Goal: Task Accomplishment & Management: Use online tool/utility

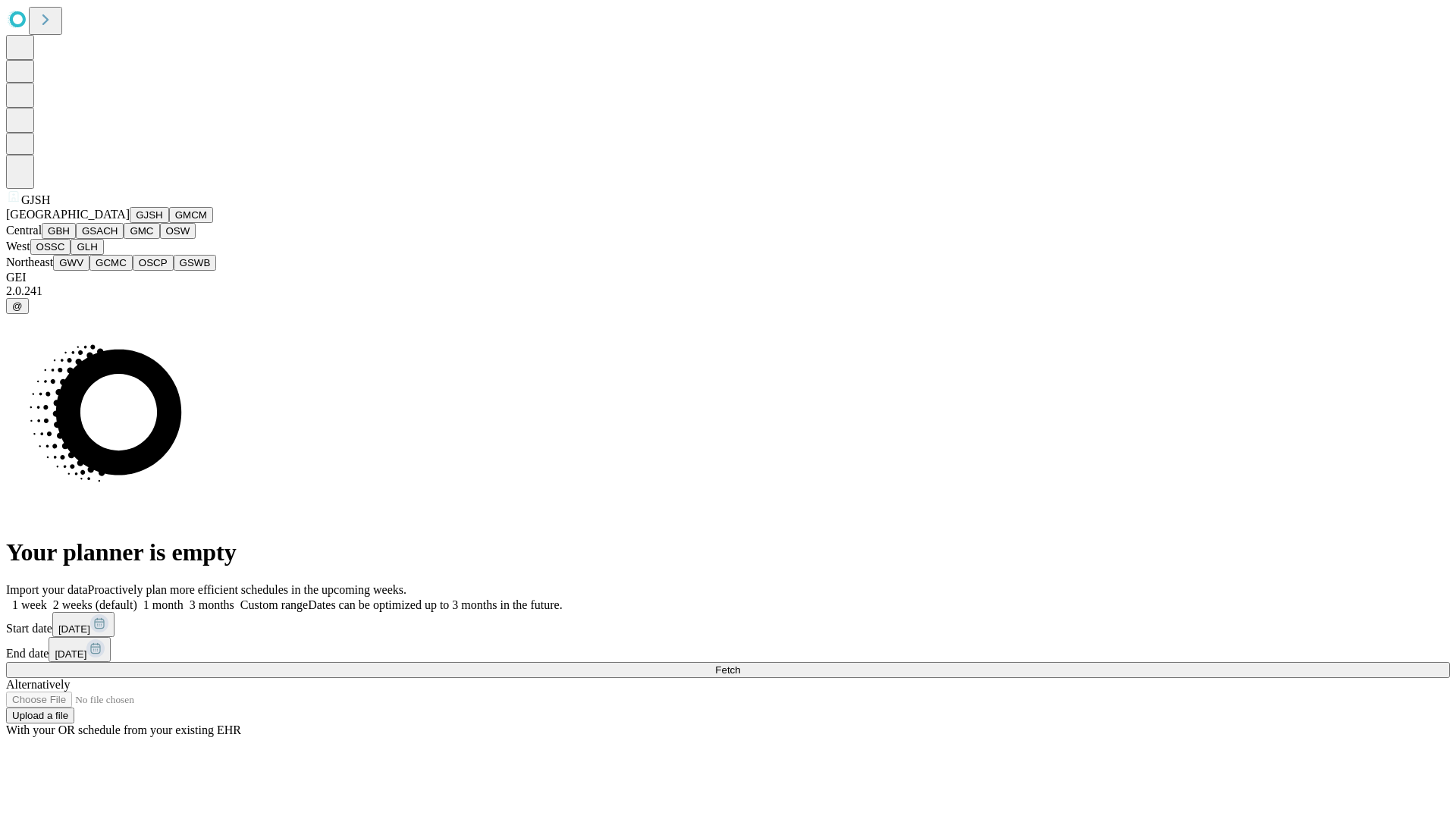
click at [129, 223] on button "GJSH" at bounding box center [149, 214] width 39 height 16
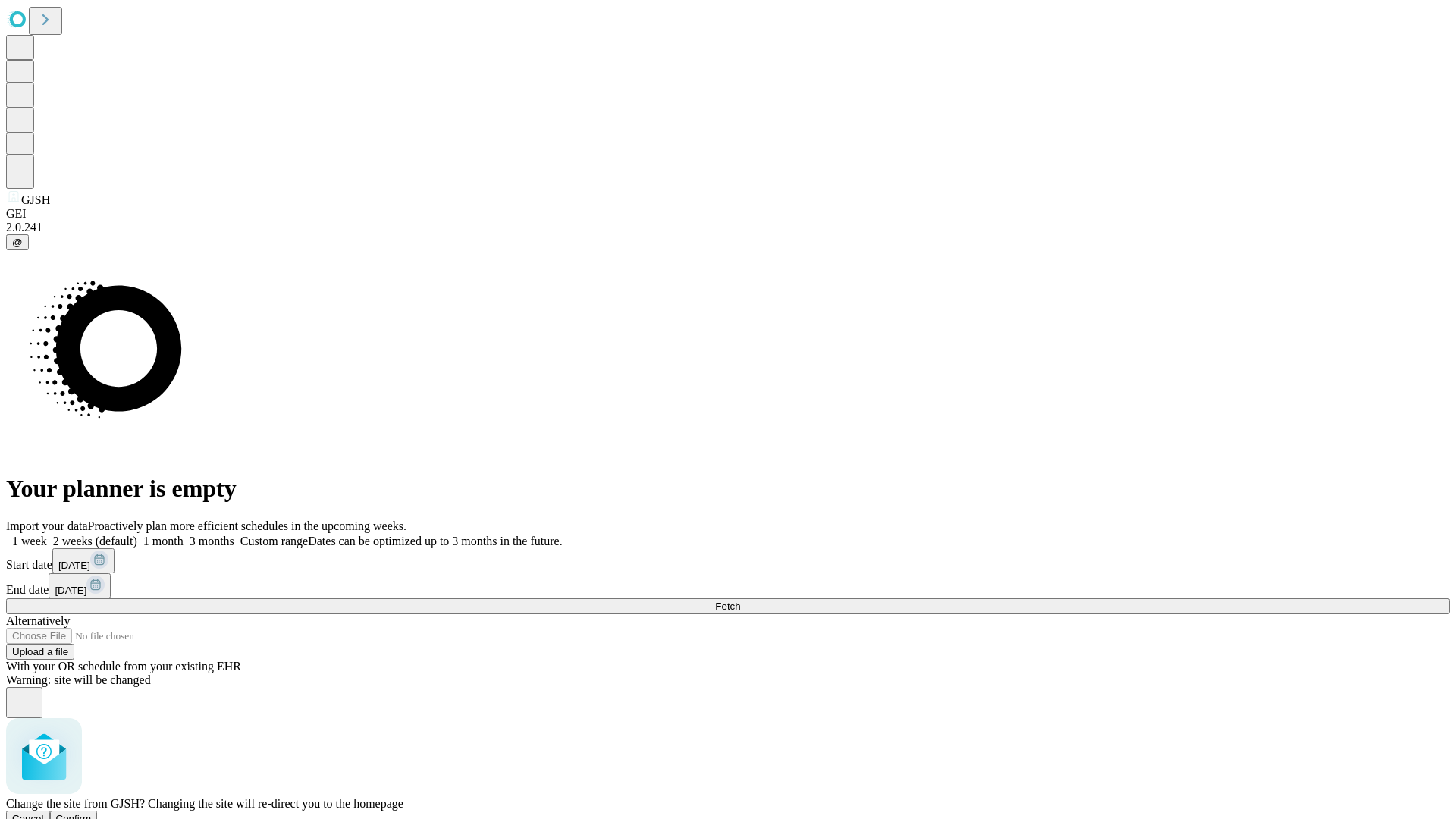
click at [92, 812] on span "Confirm" at bounding box center [73, 818] width 36 height 12
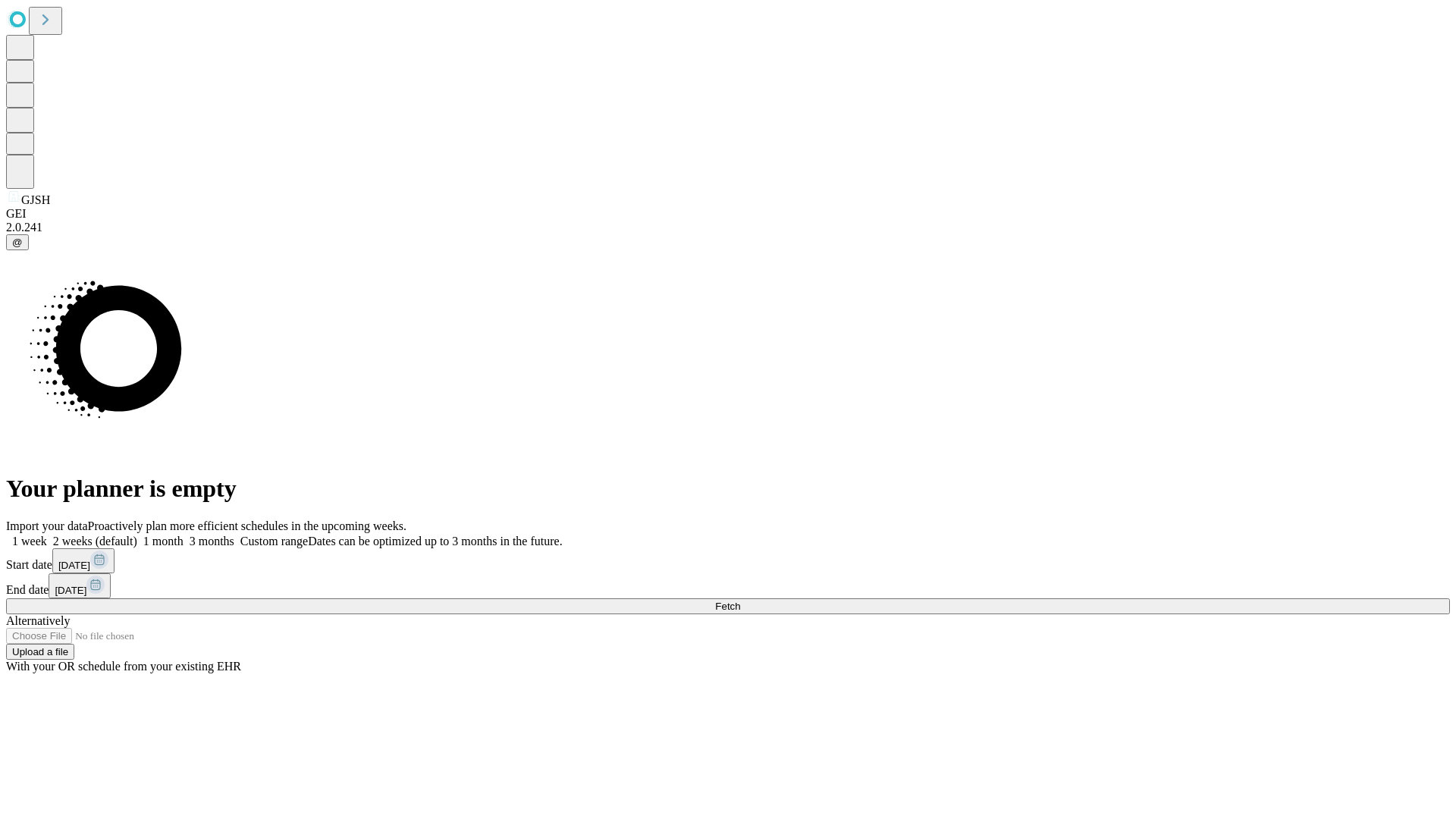
click at [184, 535] on label "1 month" at bounding box center [159, 540] width 46 height 13
click at [740, 600] on span "Fetch" at bounding box center [728, 606] width 25 height 12
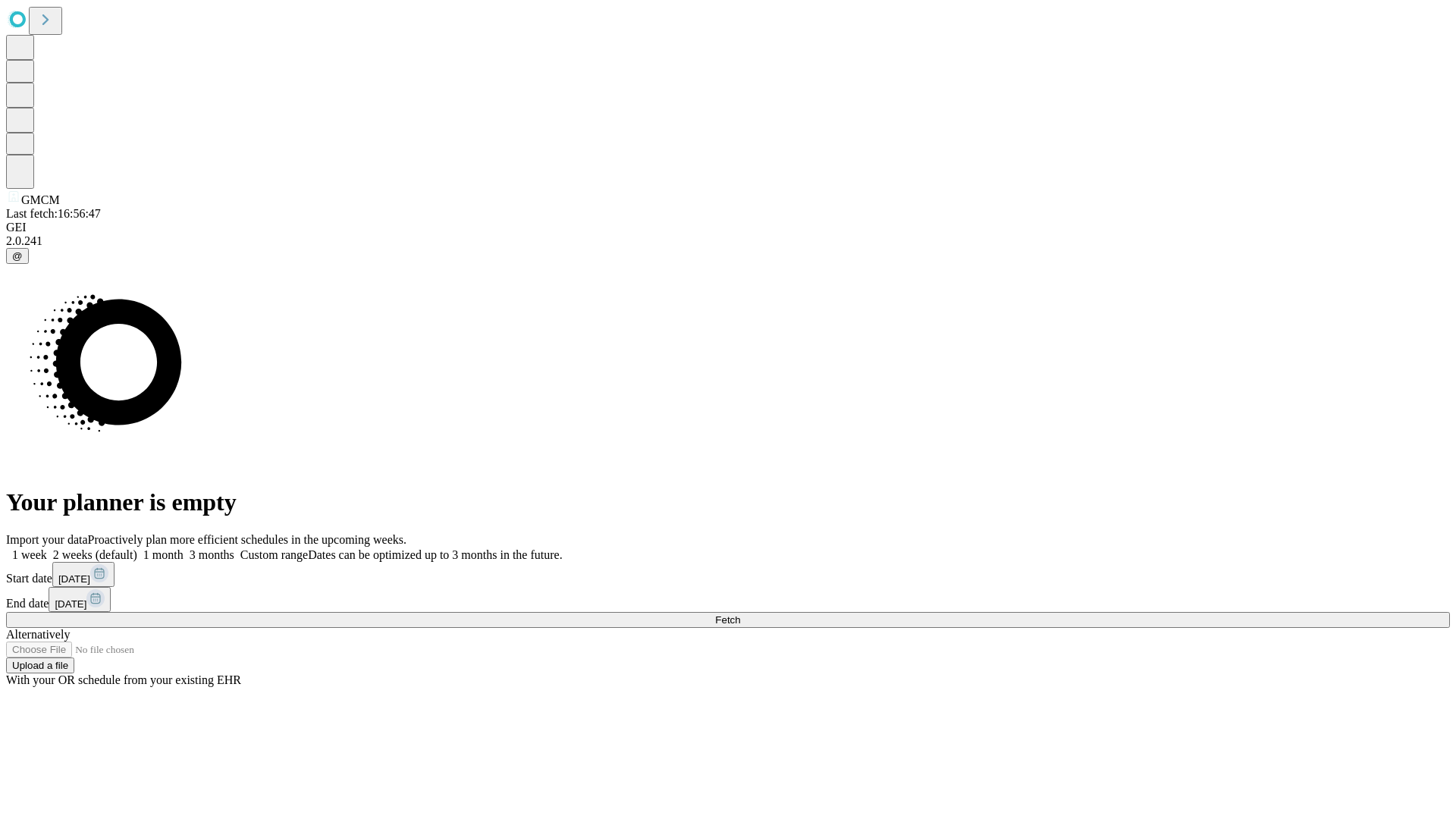
click at [184, 548] on label "1 month" at bounding box center [159, 554] width 46 height 13
click at [740, 614] on span "Fetch" at bounding box center [728, 620] width 25 height 12
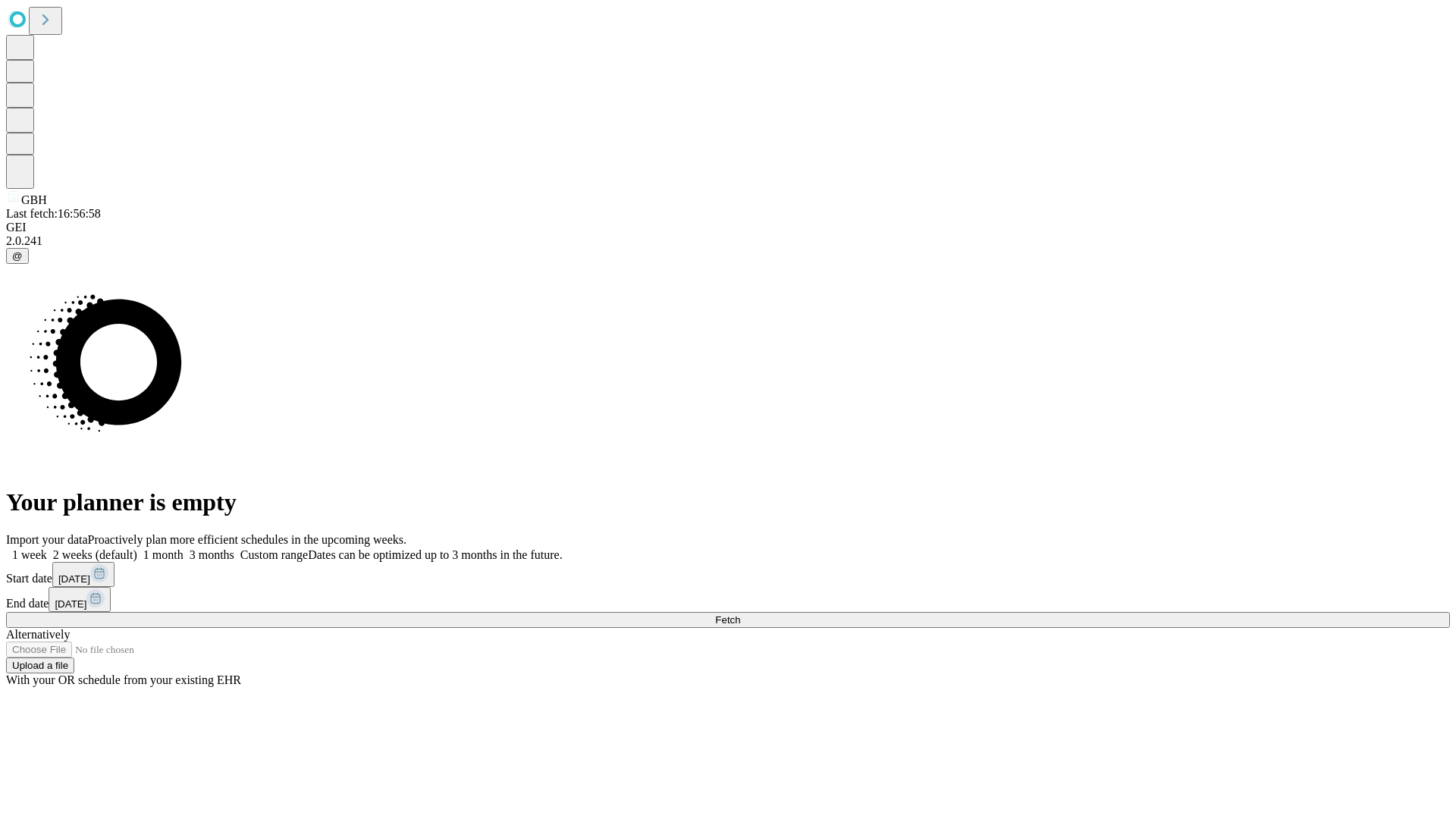
click at [184, 548] on label "1 month" at bounding box center [159, 554] width 46 height 13
click at [740, 614] on span "Fetch" at bounding box center [728, 620] width 25 height 12
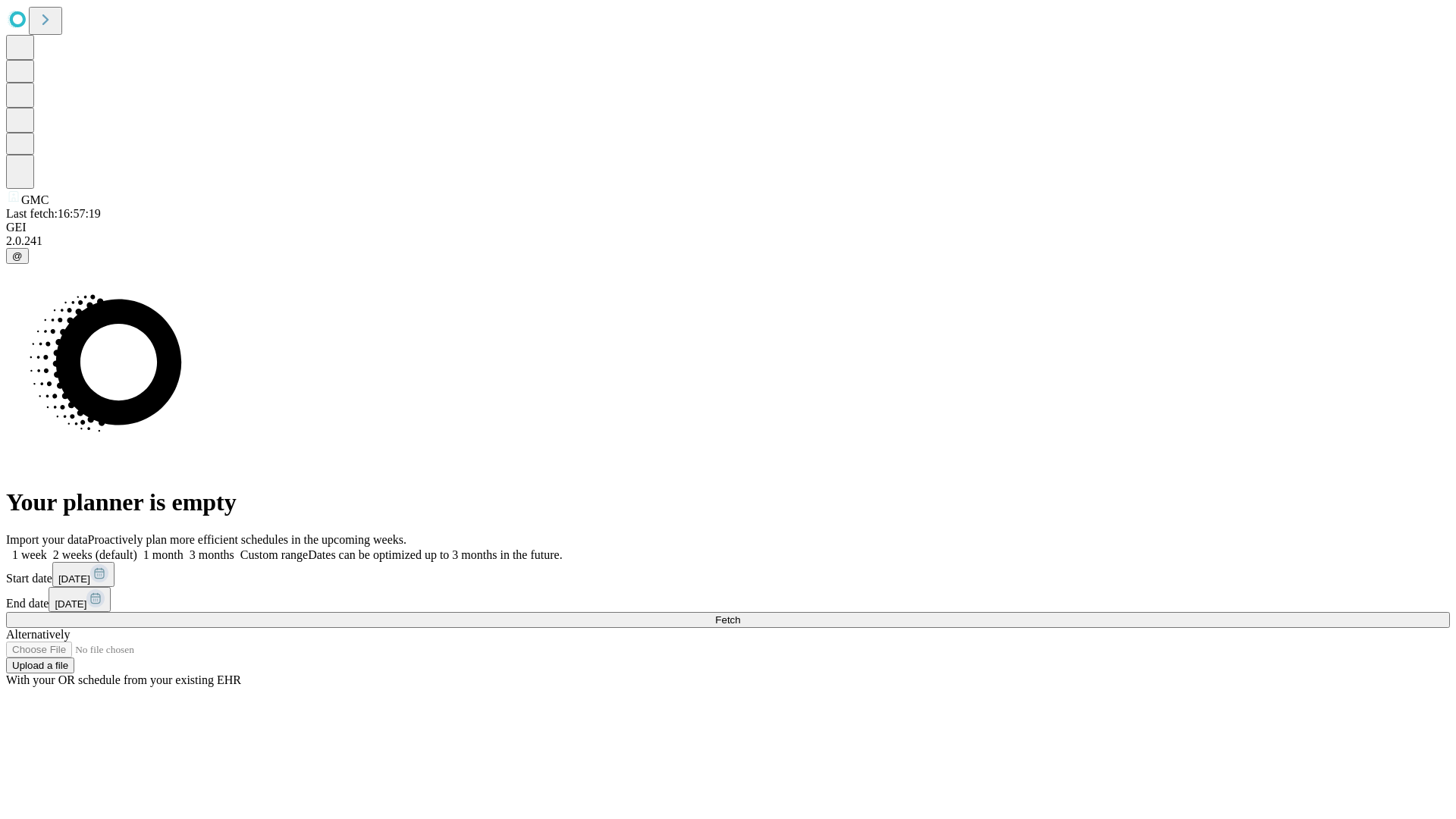
click at [184, 548] on label "1 month" at bounding box center [159, 554] width 46 height 13
click at [740, 614] on span "Fetch" at bounding box center [728, 620] width 25 height 12
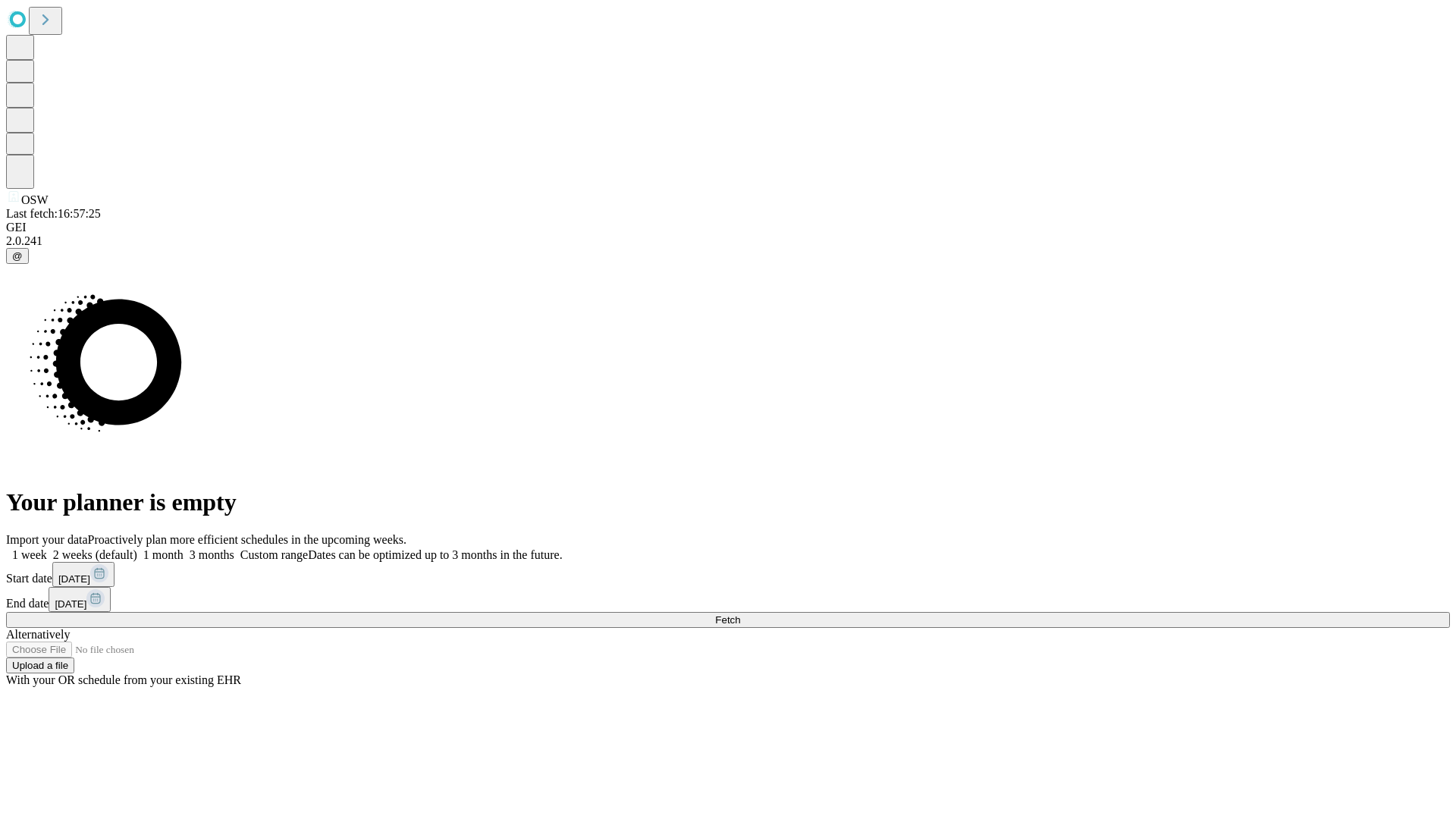
click at [184, 548] on label "1 month" at bounding box center [159, 554] width 46 height 13
click at [740, 614] on span "Fetch" at bounding box center [728, 620] width 25 height 12
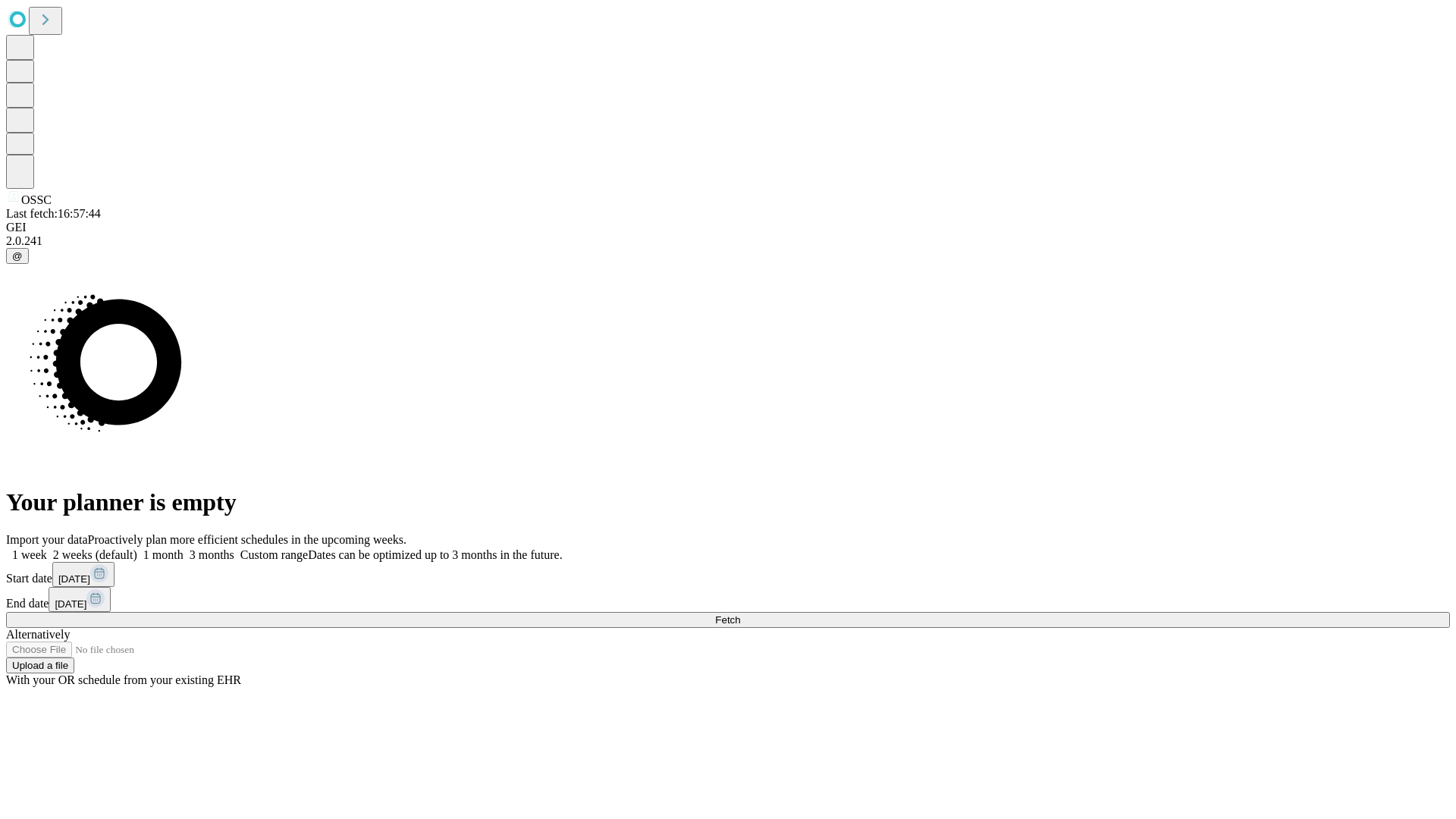
click at [184, 548] on label "1 month" at bounding box center [159, 554] width 46 height 13
click at [740, 614] on span "Fetch" at bounding box center [728, 620] width 25 height 12
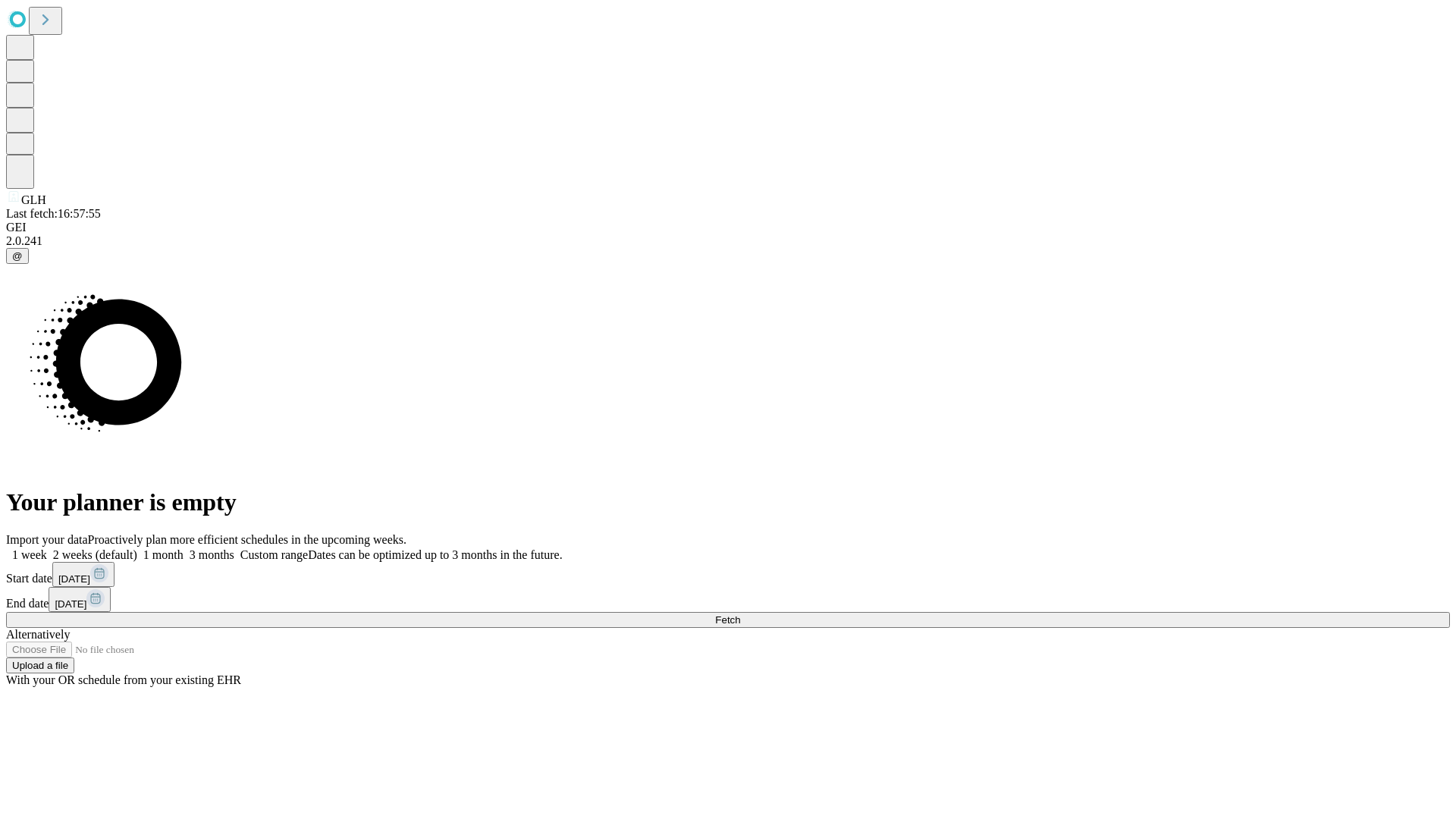
click at [184, 548] on label "1 month" at bounding box center [159, 554] width 46 height 13
click at [740, 614] on span "Fetch" at bounding box center [728, 620] width 25 height 12
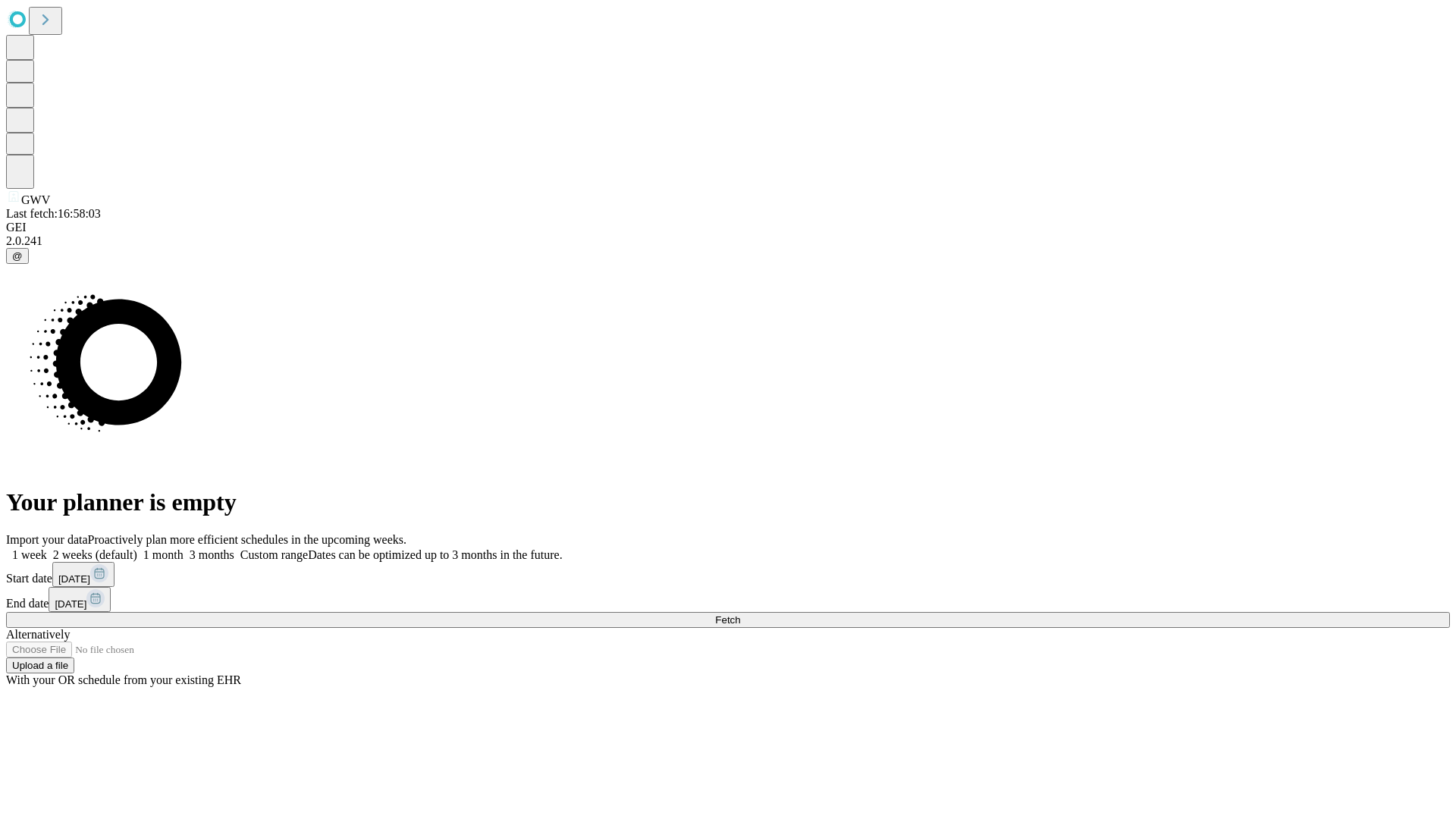
click at [184, 548] on label "1 month" at bounding box center [159, 554] width 46 height 13
click at [740, 614] on span "Fetch" at bounding box center [728, 620] width 25 height 12
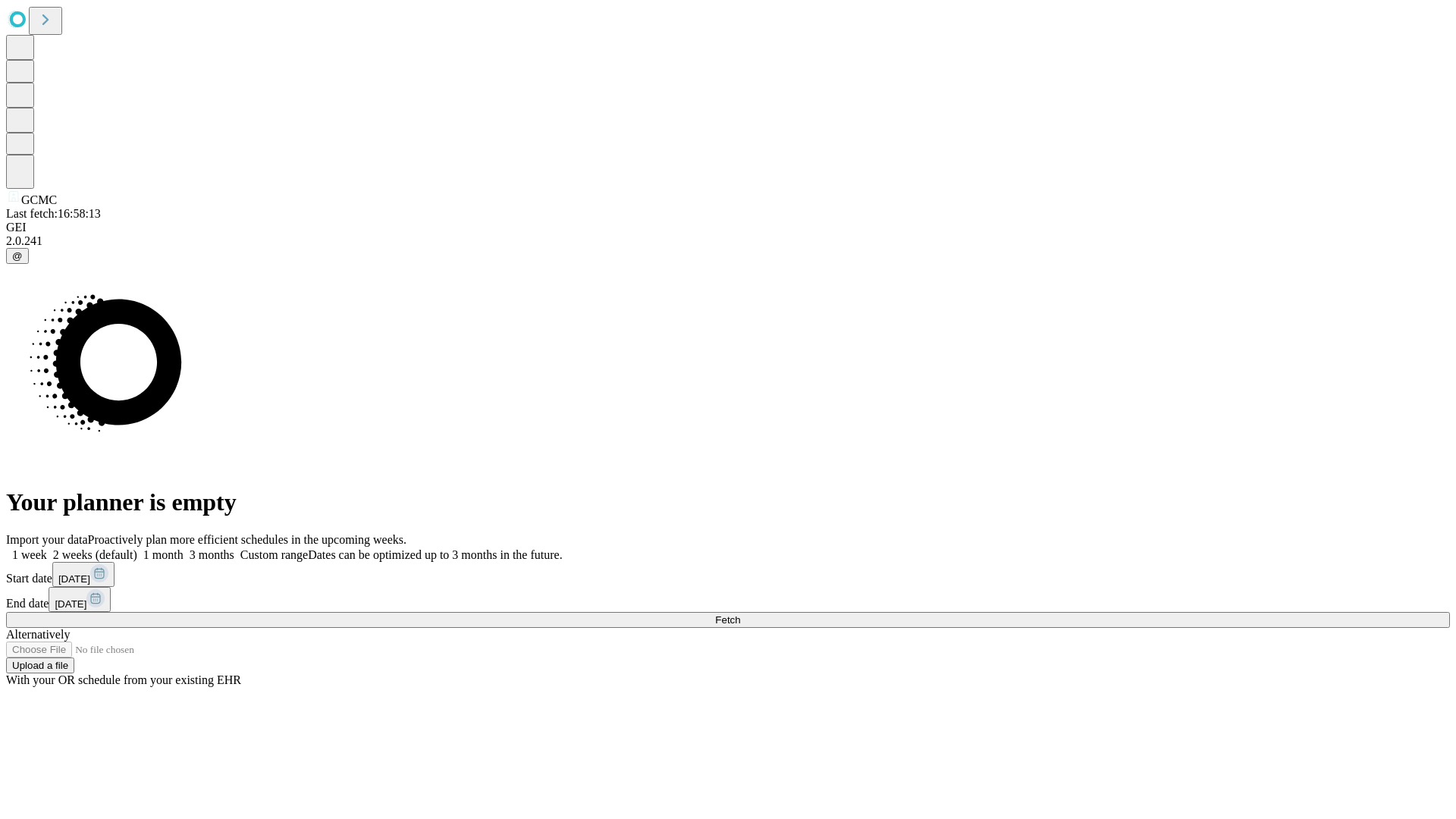
click at [740, 614] on span "Fetch" at bounding box center [728, 620] width 25 height 12
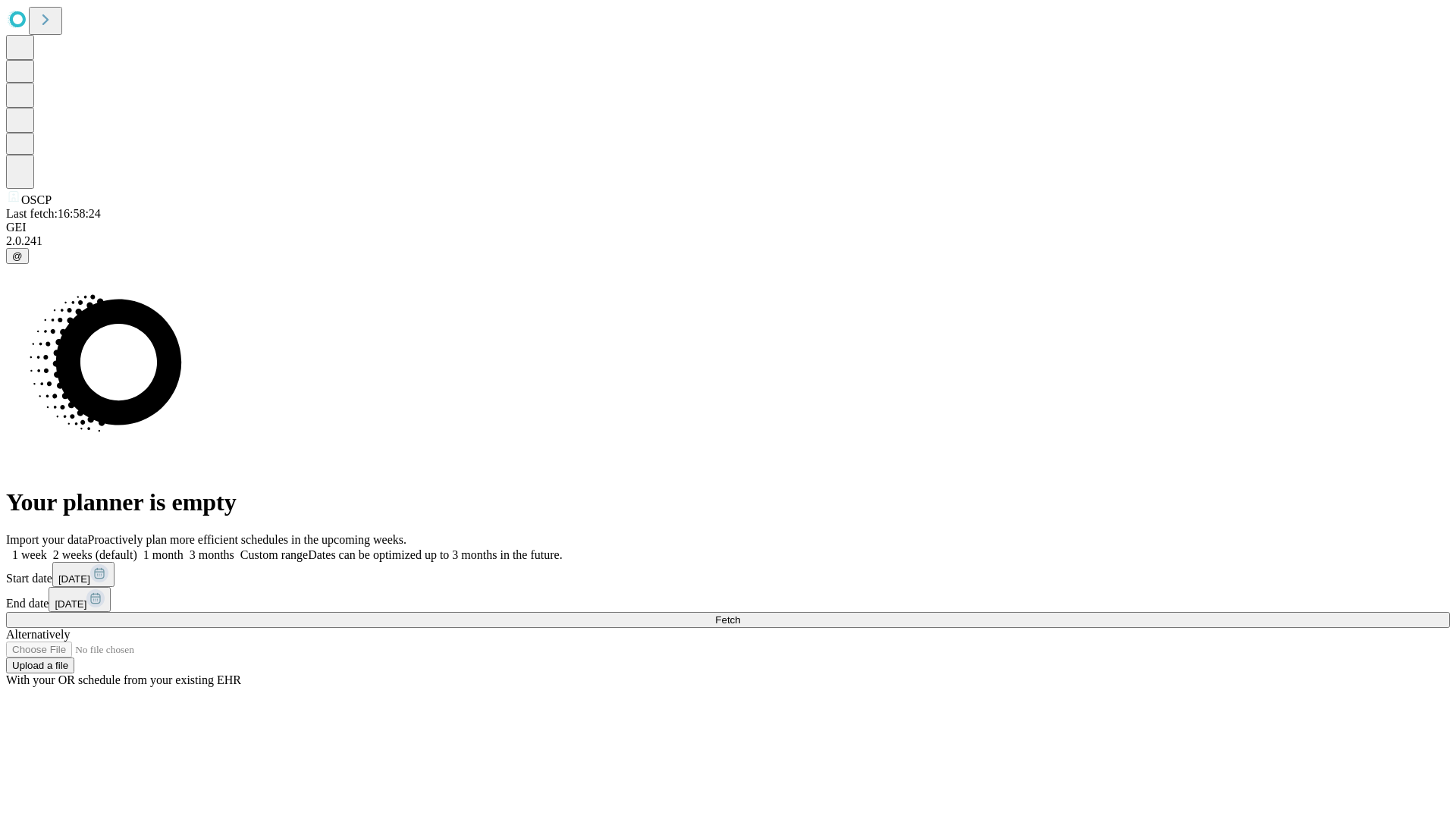
click at [740, 614] on span "Fetch" at bounding box center [728, 620] width 25 height 12
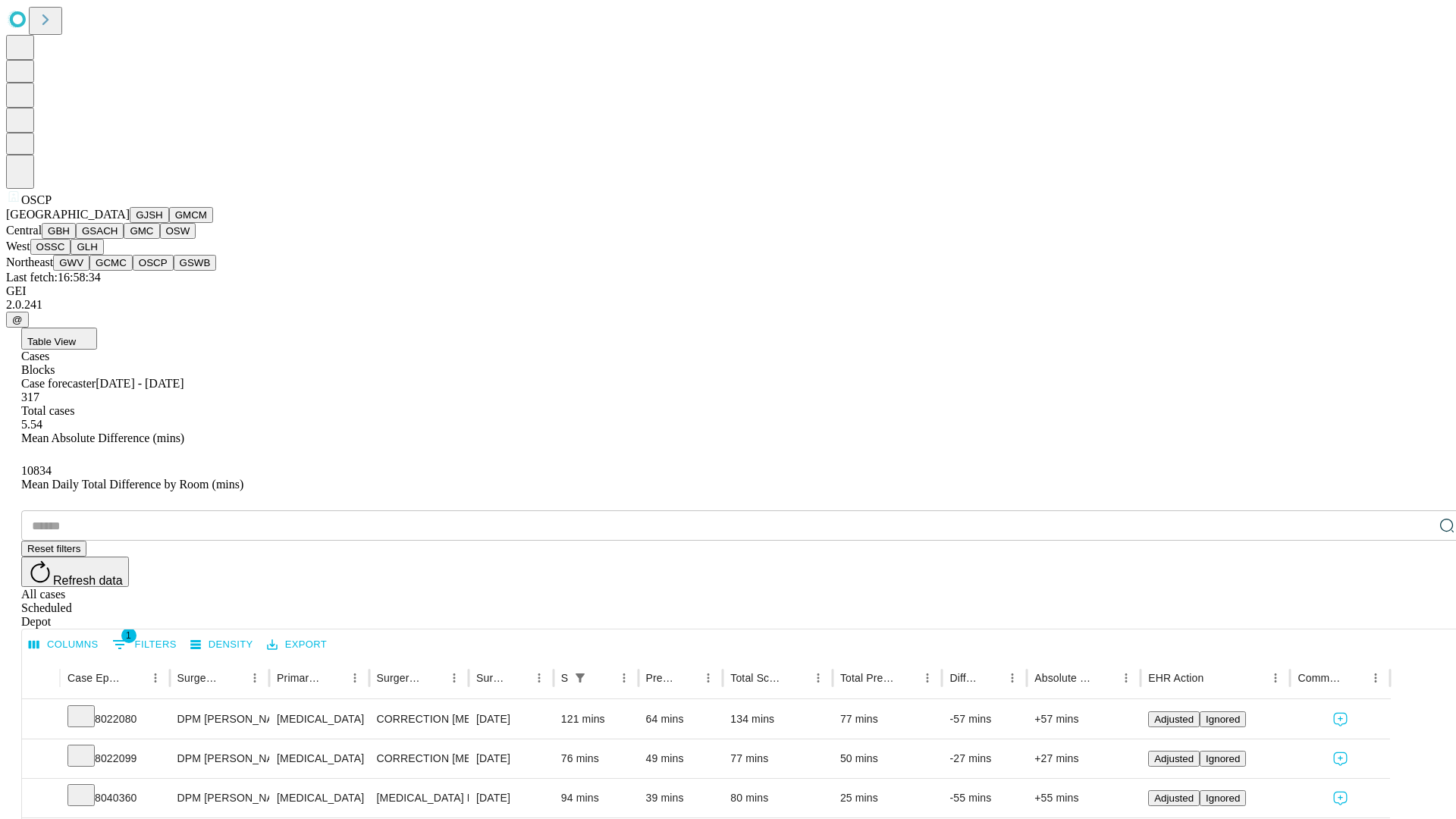
click at [174, 270] on button "GSWB" at bounding box center [195, 262] width 43 height 16
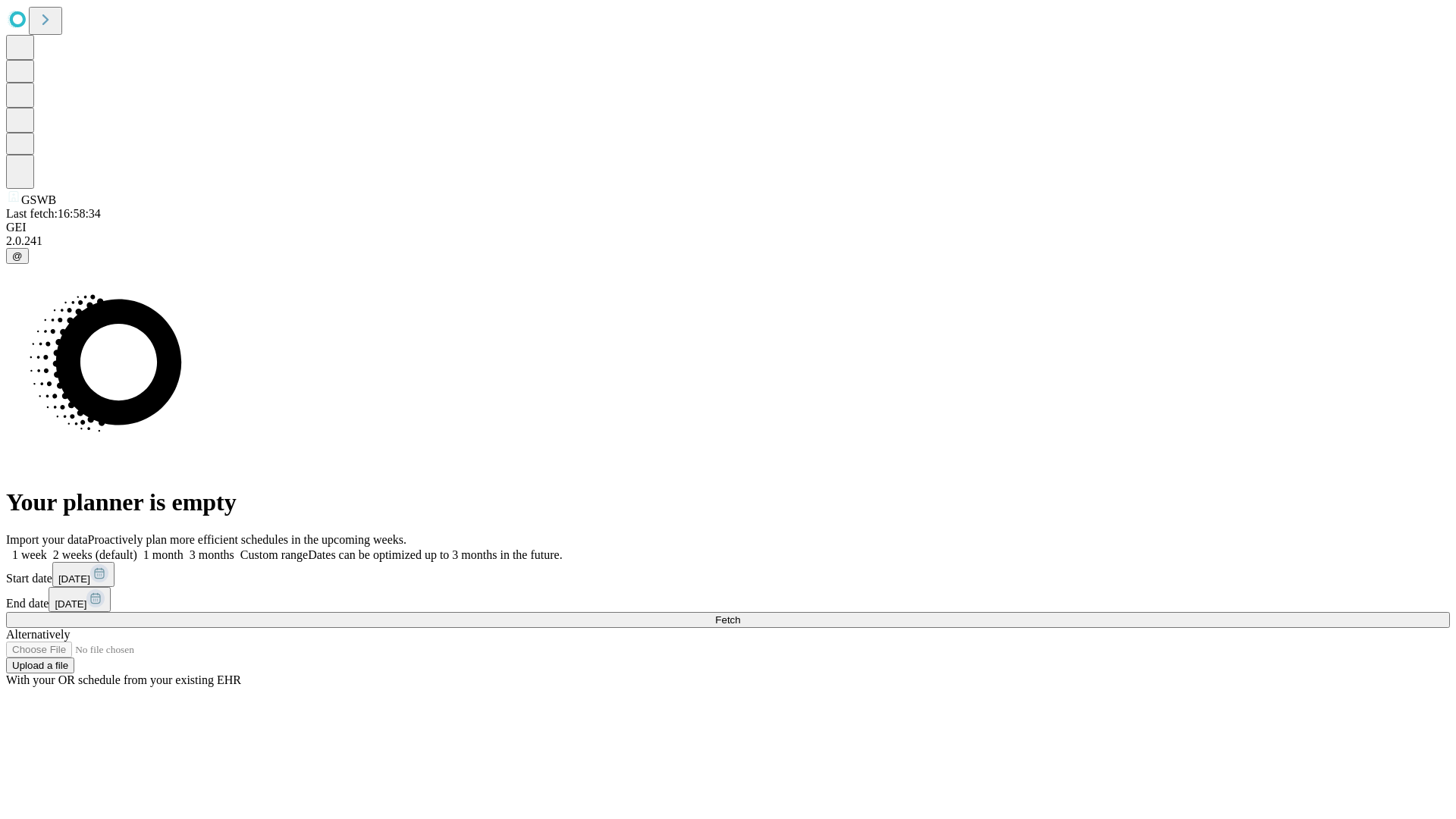
click at [184, 548] on label "1 month" at bounding box center [159, 554] width 46 height 13
click at [740, 614] on span "Fetch" at bounding box center [728, 620] width 25 height 12
